Goal: Task Accomplishment & Management: Manage account settings

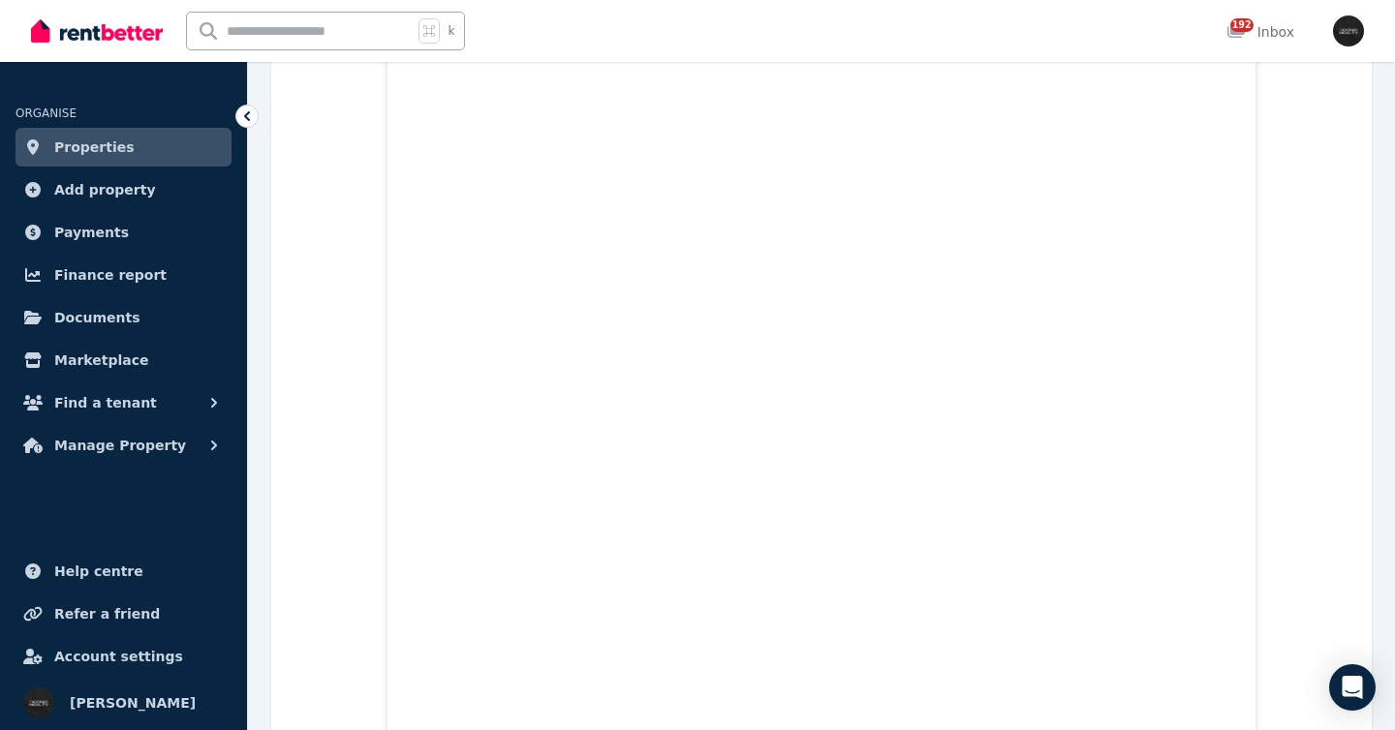
click at [119, 145] on span "Properties" at bounding box center [94, 147] width 80 height 23
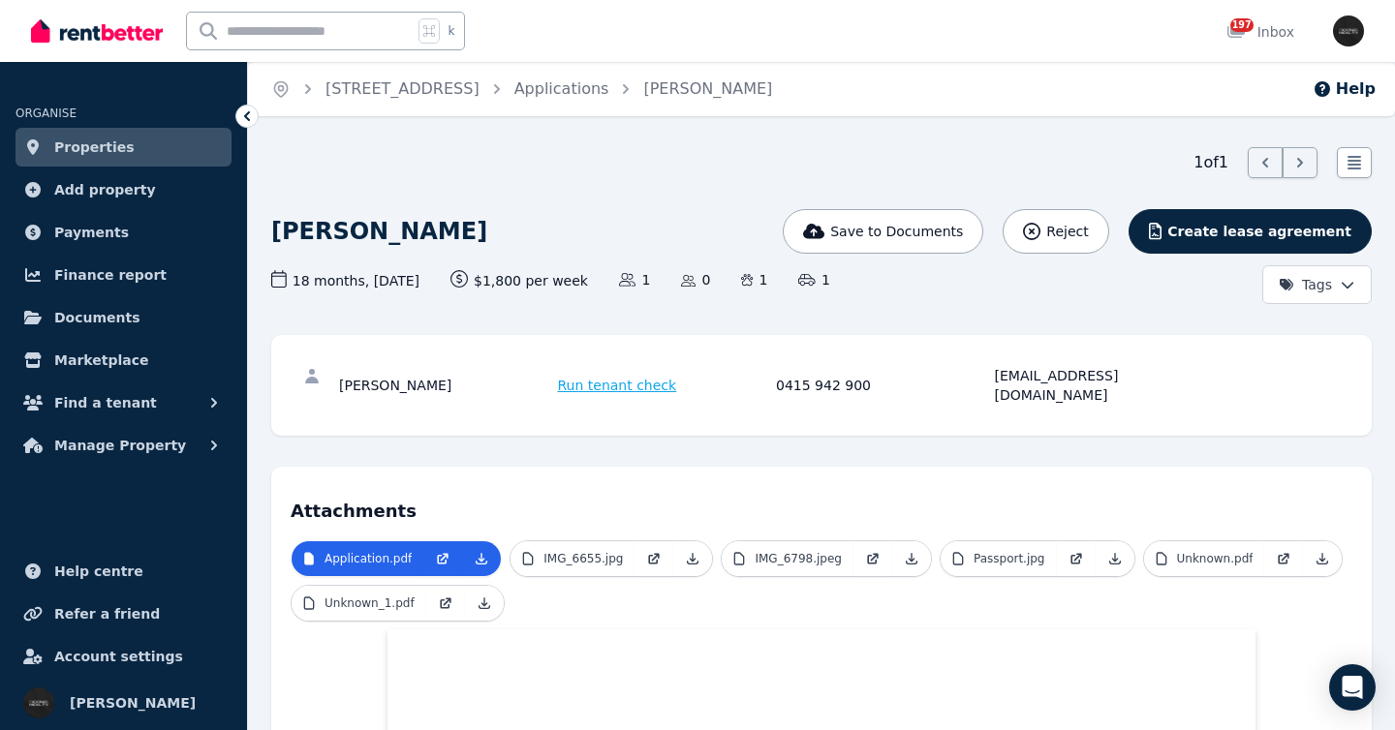
click at [173, 145] on link "Properties" at bounding box center [123, 147] width 216 height 39
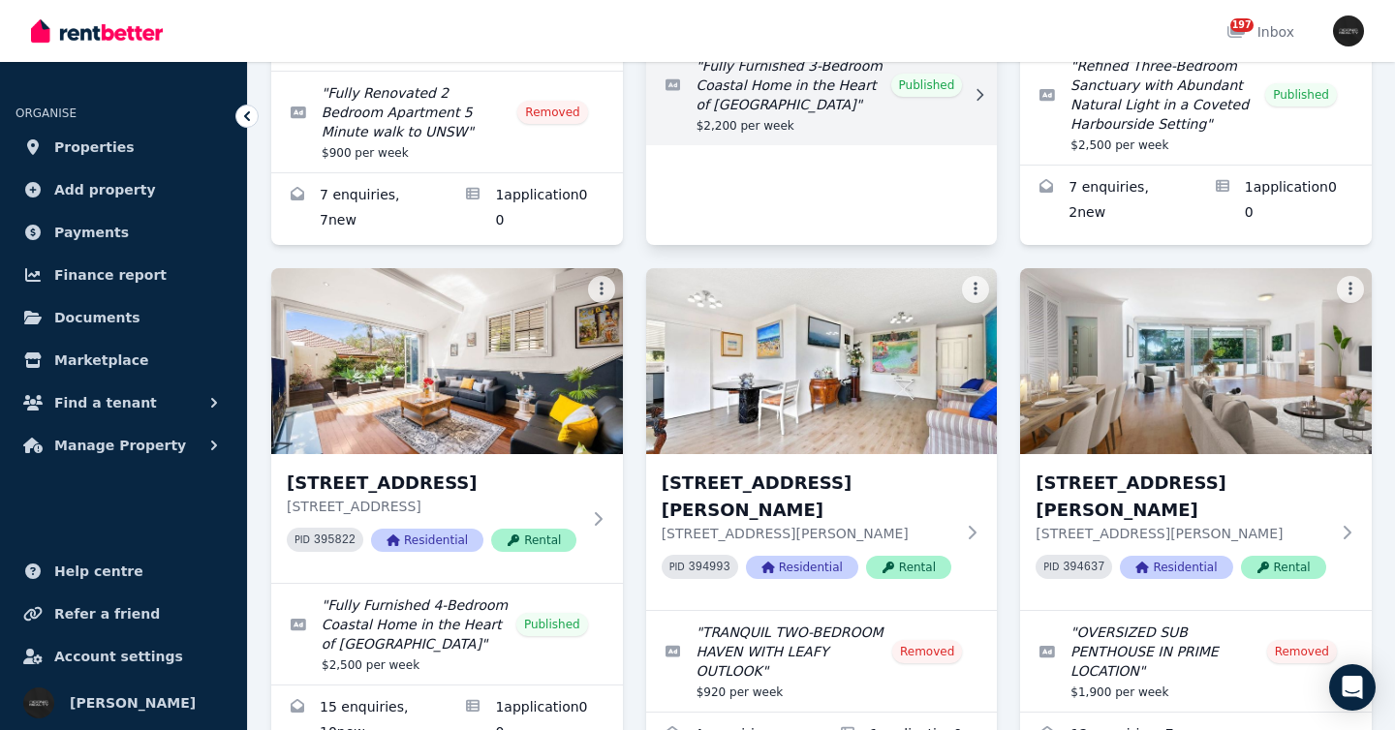
scroll to position [1050, 0]
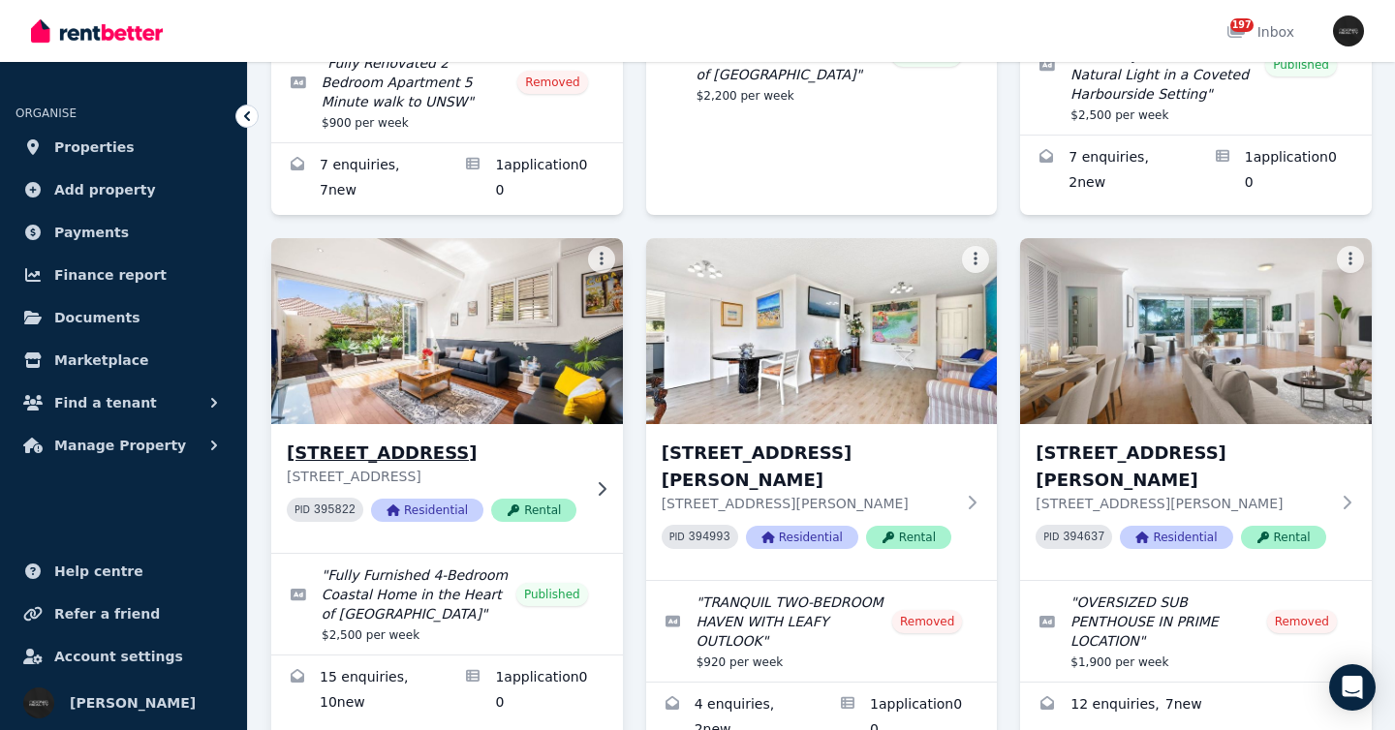
click at [588, 479] on div "[STREET_ADDRESS][GEOGRAPHIC_DATA] [STREET_ADDRESS] 395822 Residential Rental" at bounding box center [447, 488] width 352 height 129
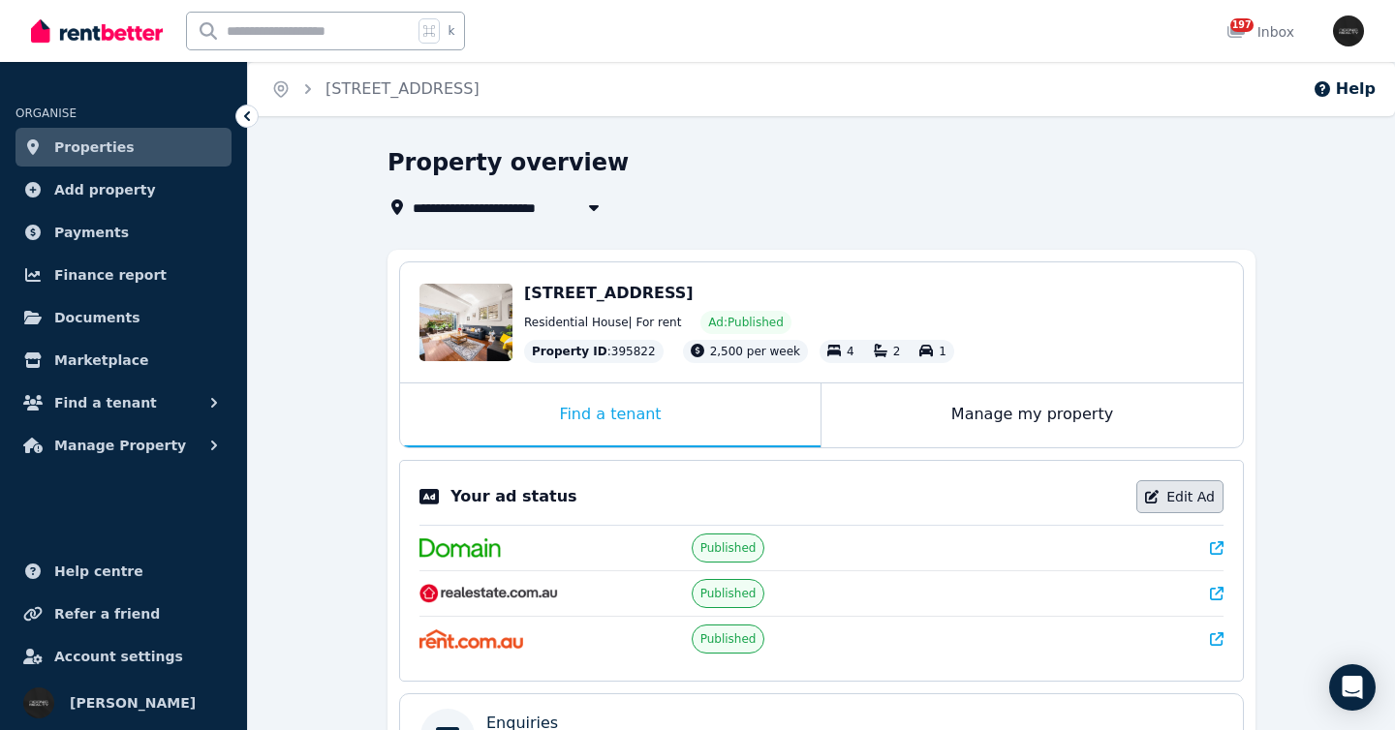
click at [1179, 495] on link "Edit Ad" at bounding box center [1179, 496] width 87 height 33
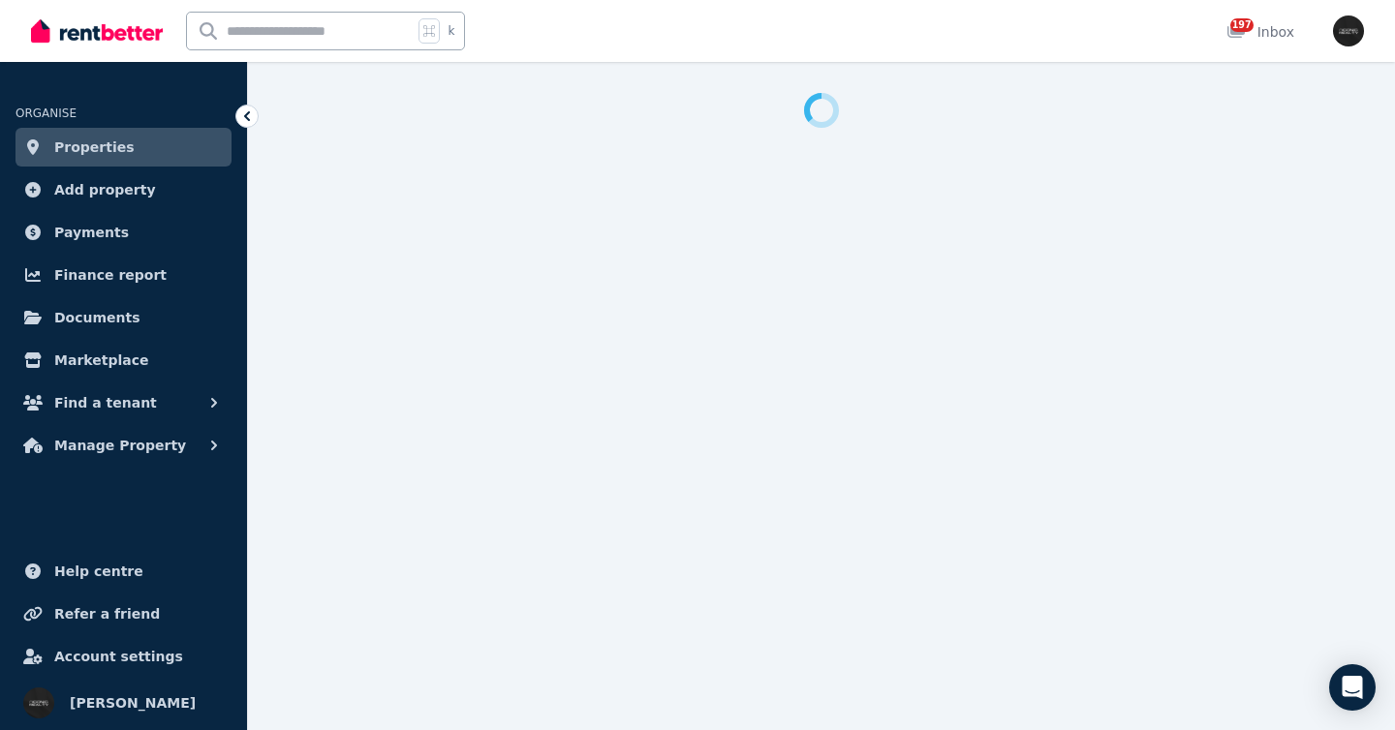
select select "**********"
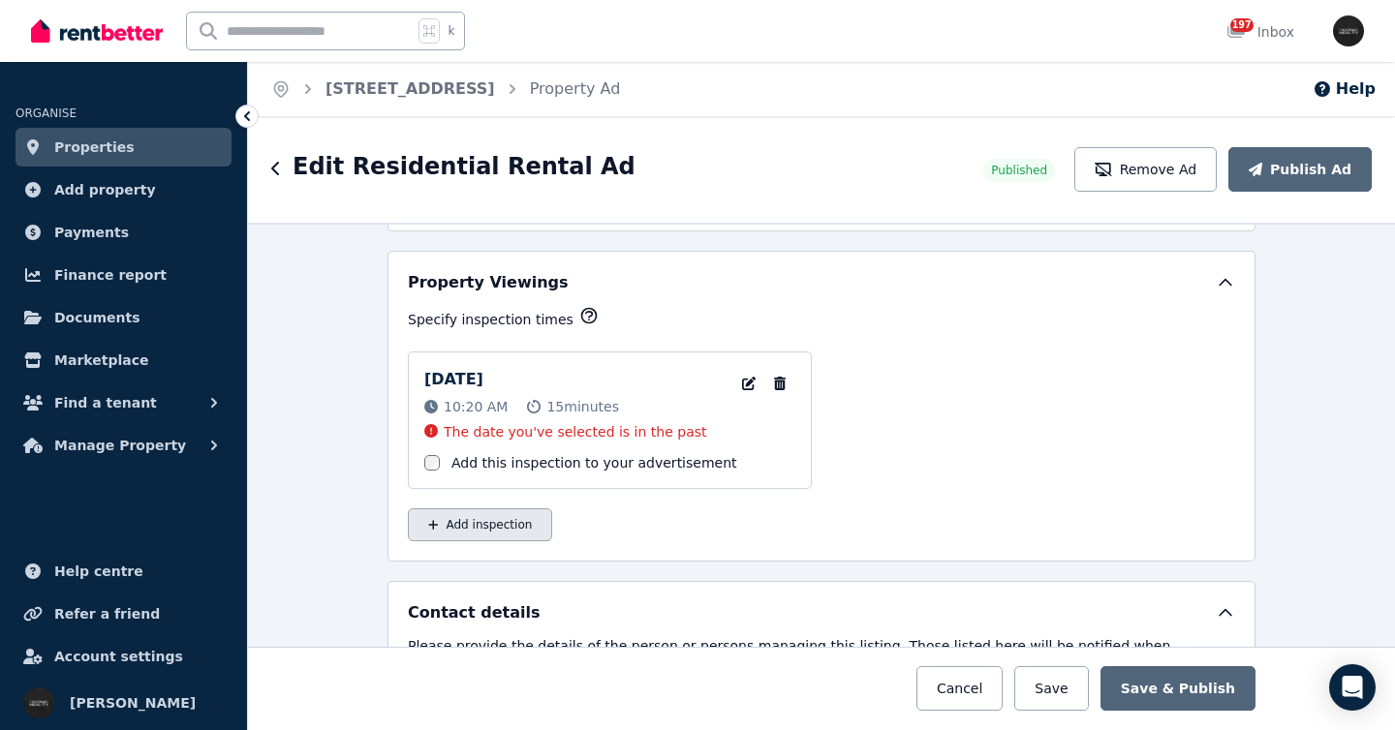
scroll to position [3098, 0]
click at [773, 381] on icon "button" at bounding box center [779, 382] width 19 height 14
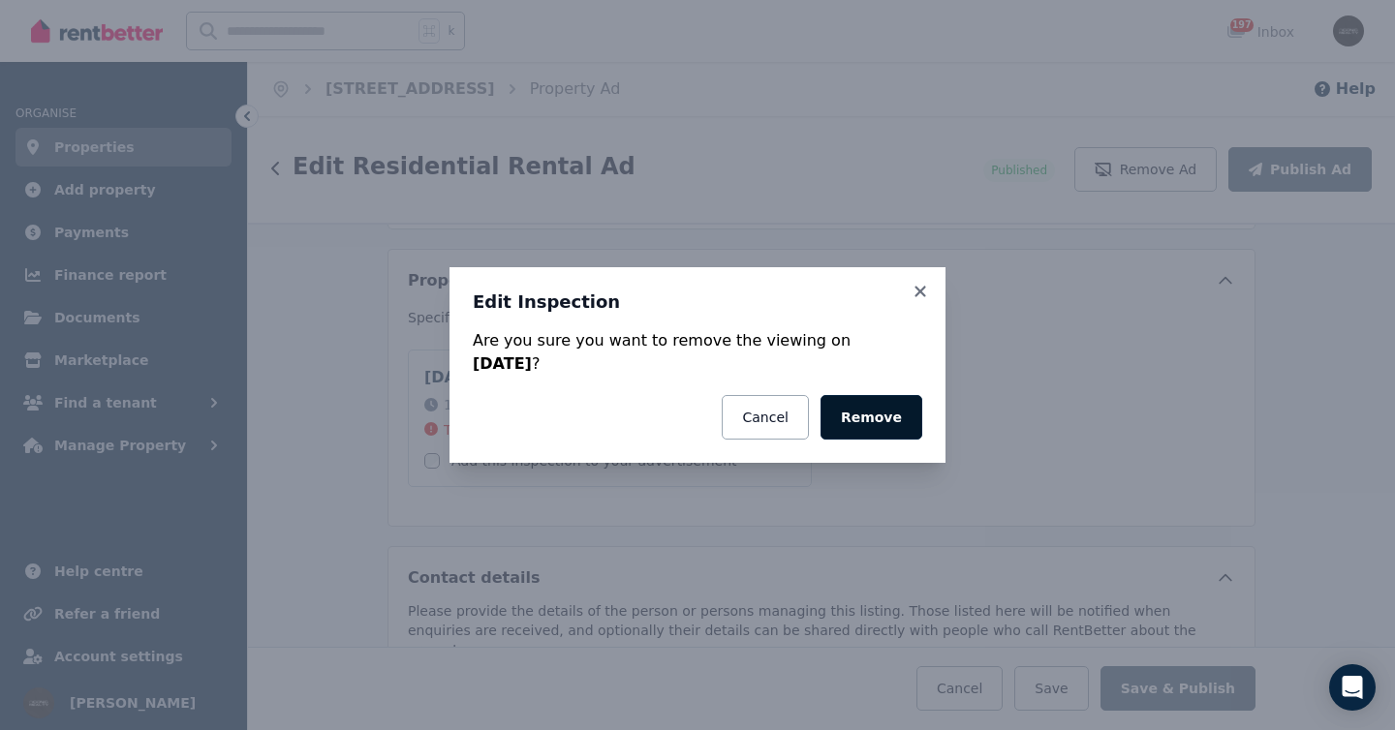
click at [872, 420] on button "Remove" at bounding box center [871, 417] width 102 height 45
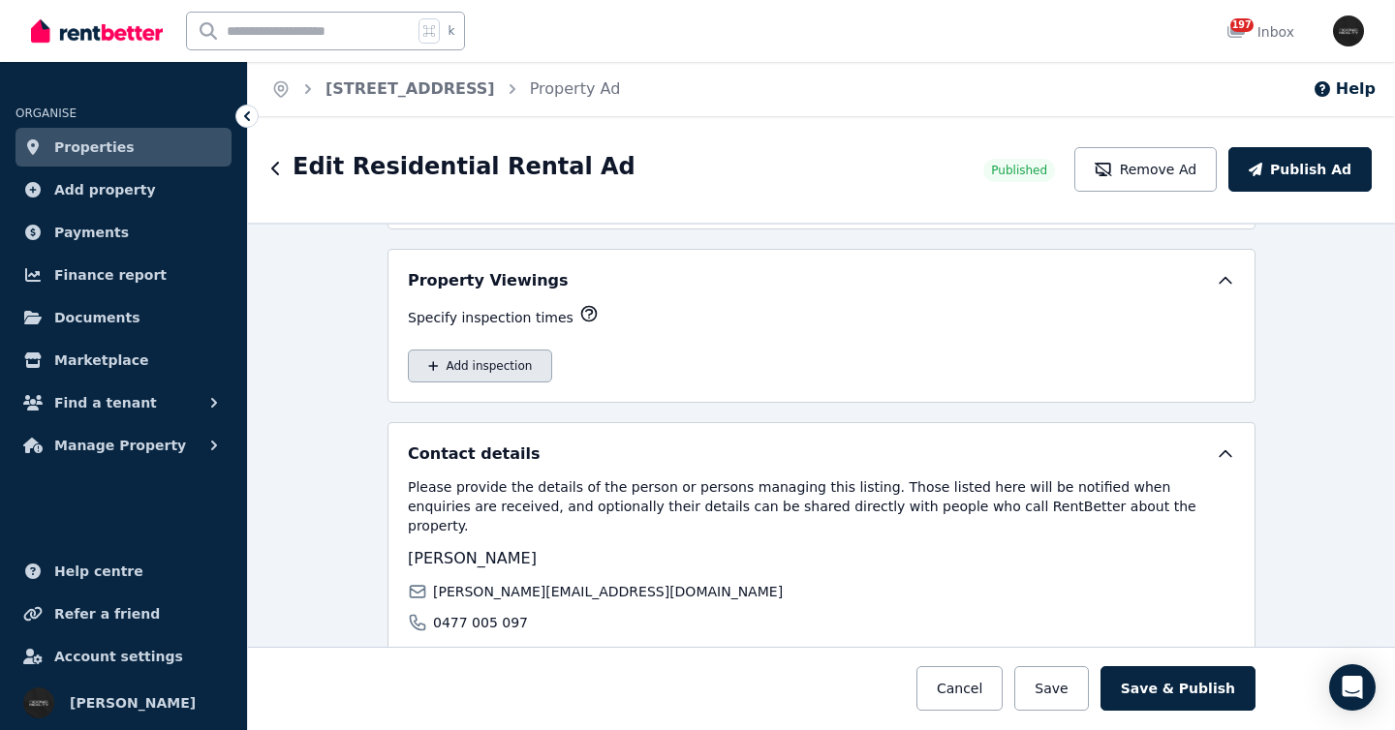
click at [502, 366] on button "Add inspection" at bounding box center [480, 366] width 144 height 33
select select "**"
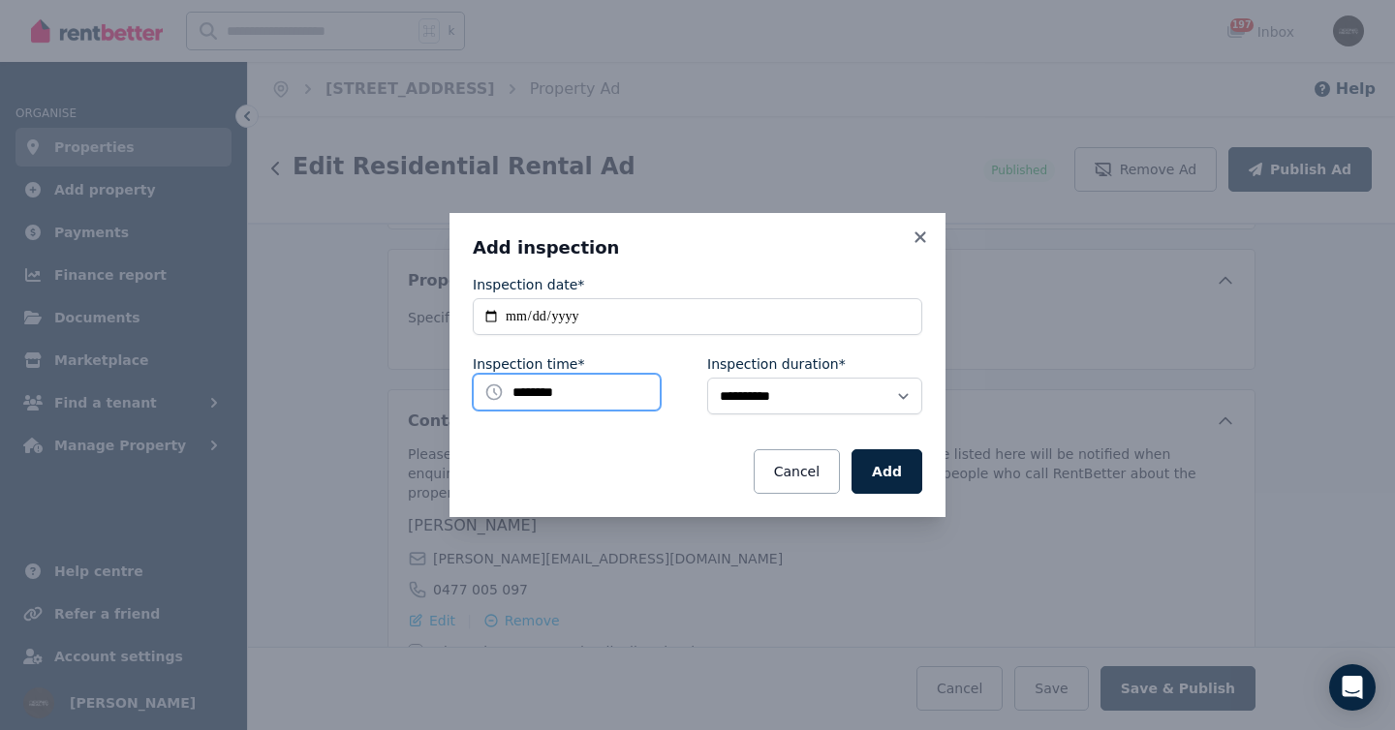
click at [579, 399] on input "********" at bounding box center [567, 392] width 188 height 37
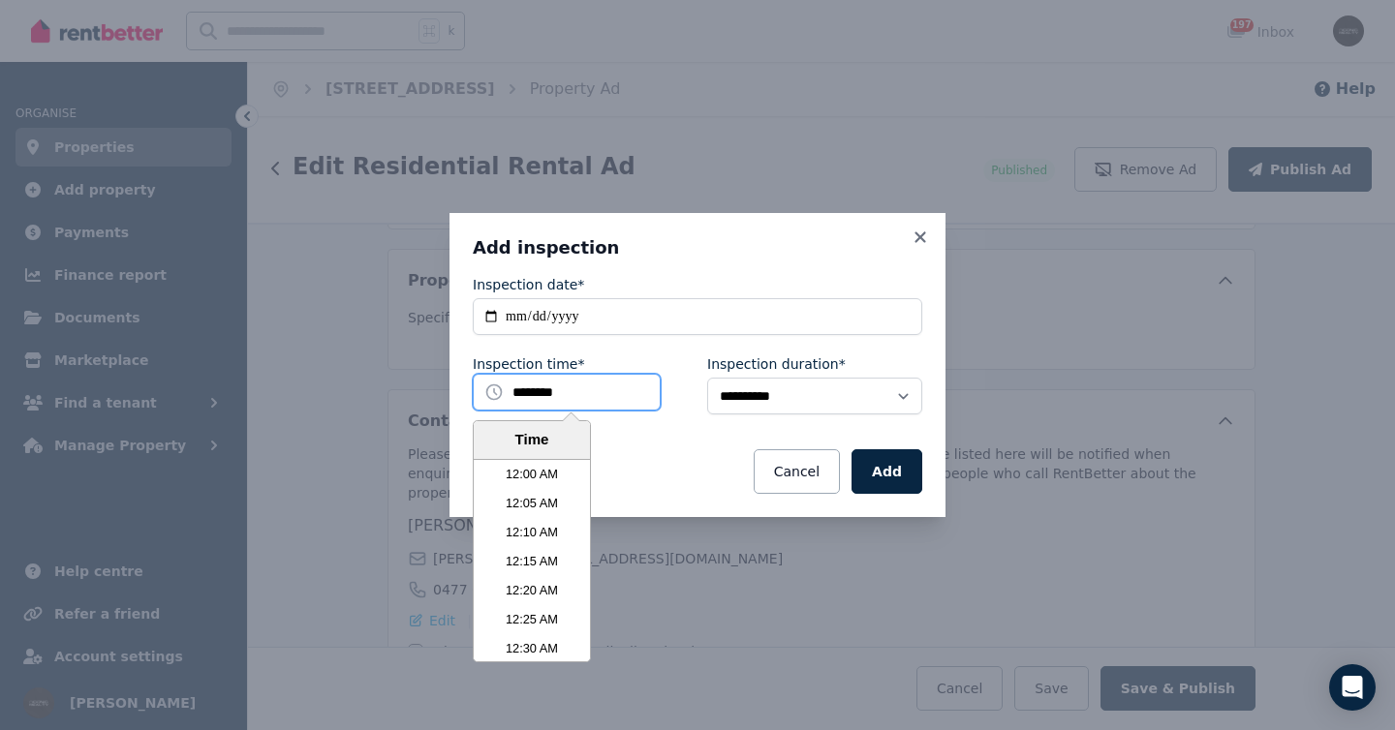
scroll to position [3574, 0]
click at [534, 647] on li "10:45 AM" at bounding box center [532, 648] width 116 height 29
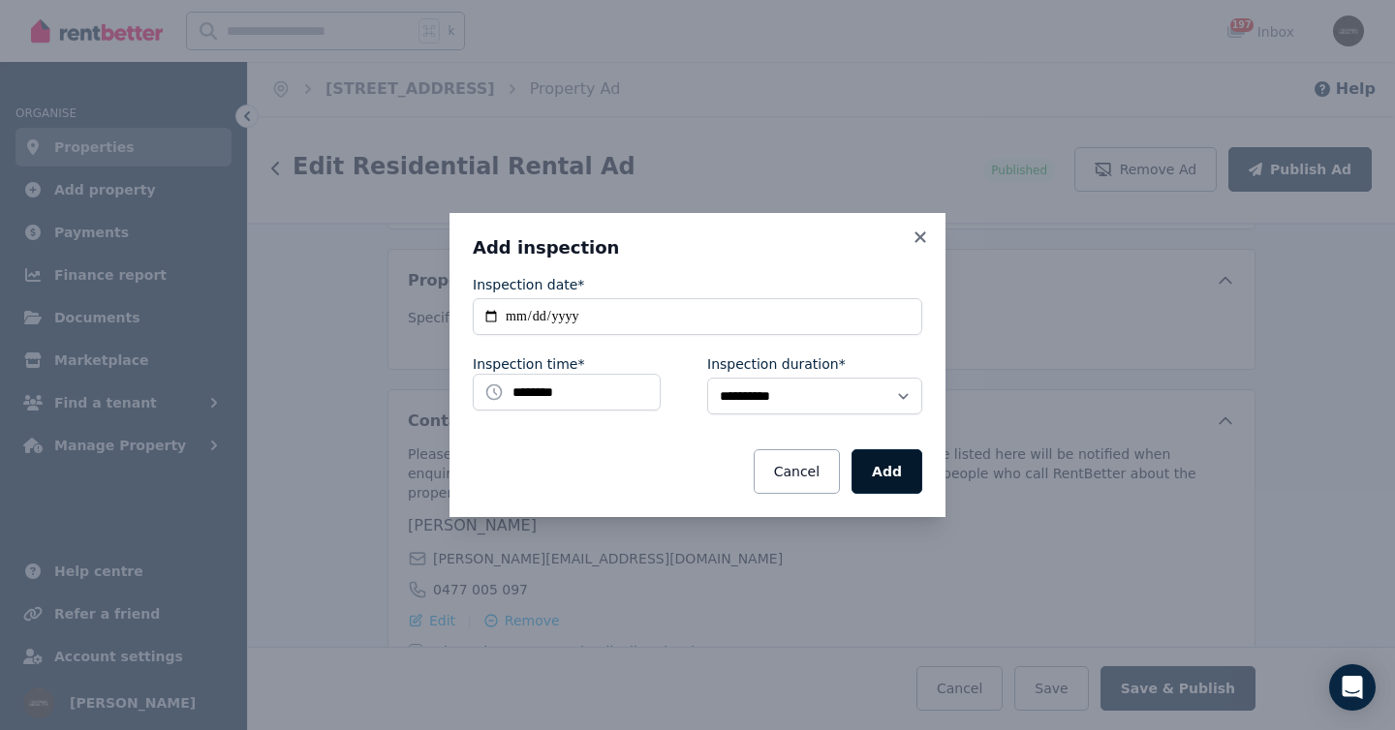
click at [901, 472] on button "Add" at bounding box center [886, 471] width 71 height 45
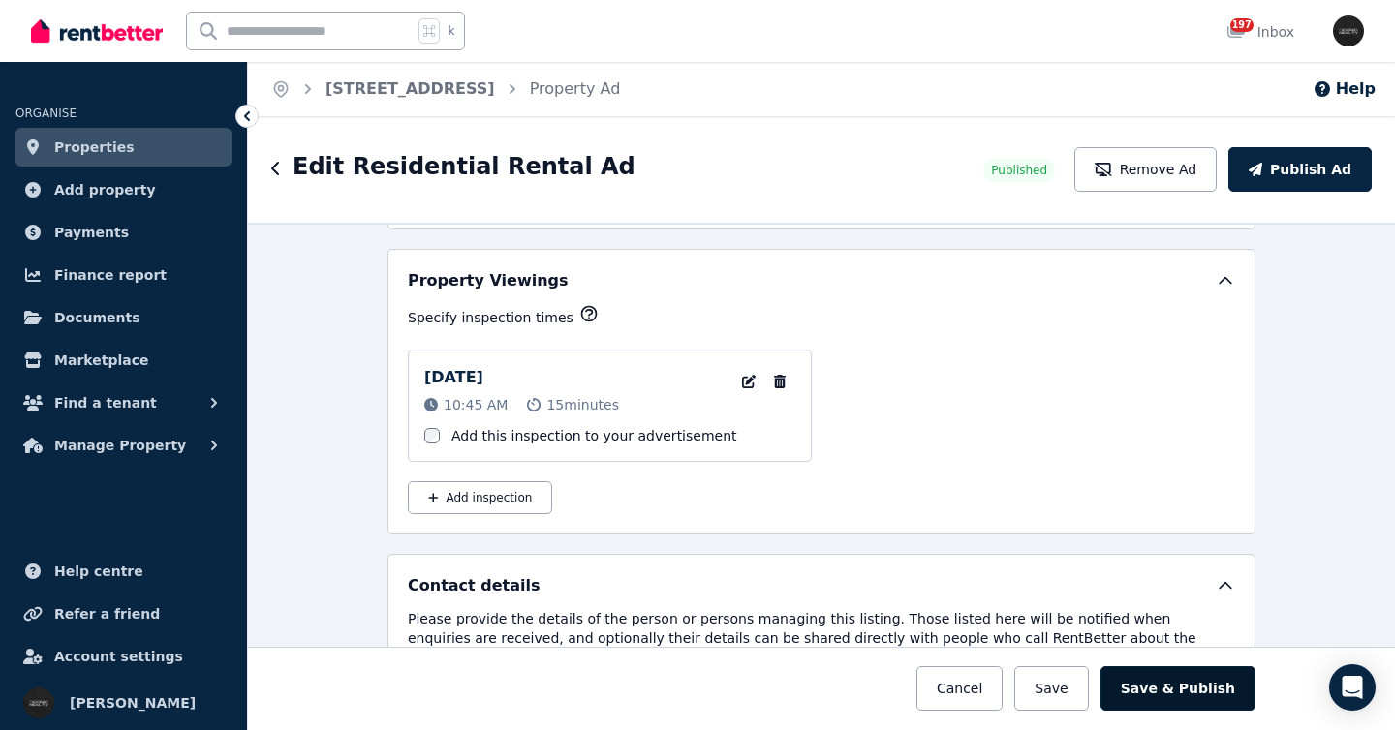
click at [1156, 682] on button "Save & Publish" at bounding box center [1177, 688] width 155 height 45
